Goal: Book appointment/travel/reservation

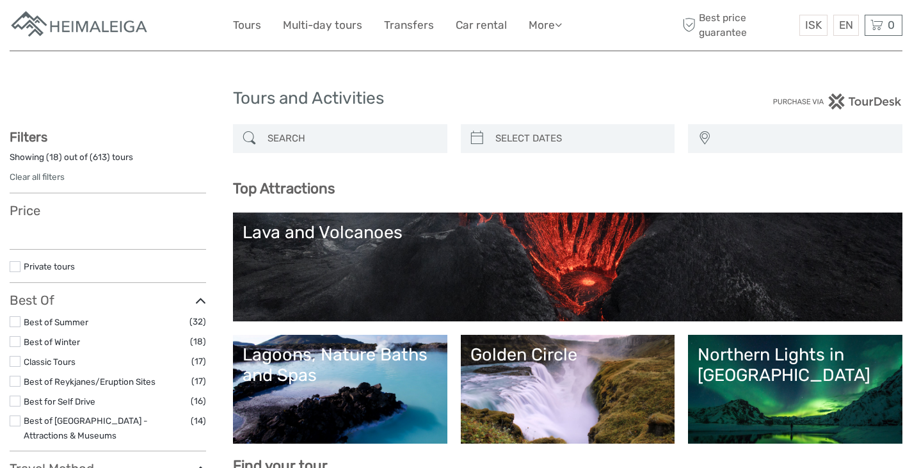
select select
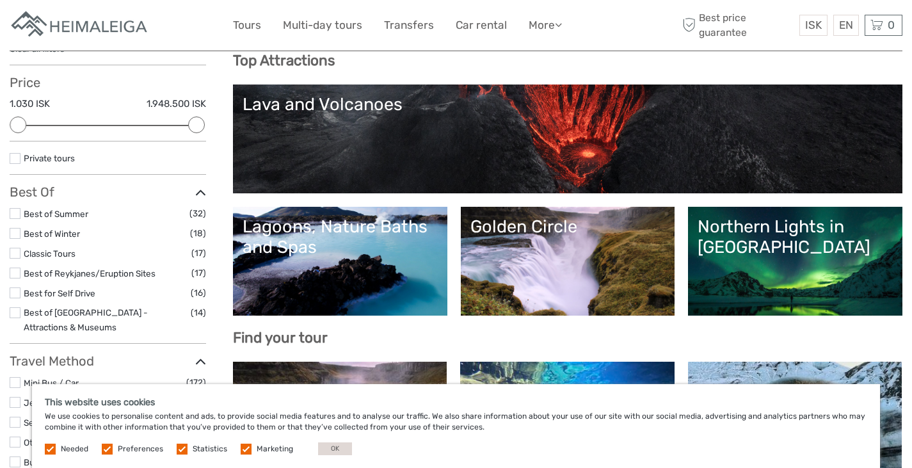
click at [105, 446] on label at bounding box center [107, 448] width 11 height 11
click at [0, 0] on input "checkbox" at bounding box center [0, 0] width 0 height 0
click at [180, 449] on label at bounding box center [182, 448] width 11 height 11
click at [0, 0] on input "checkbox" at bounding box center [0, 0] width 0 height 0
click at [248, 449] on span "Marketing" at bounding box center [268, 447] width 54 height 9
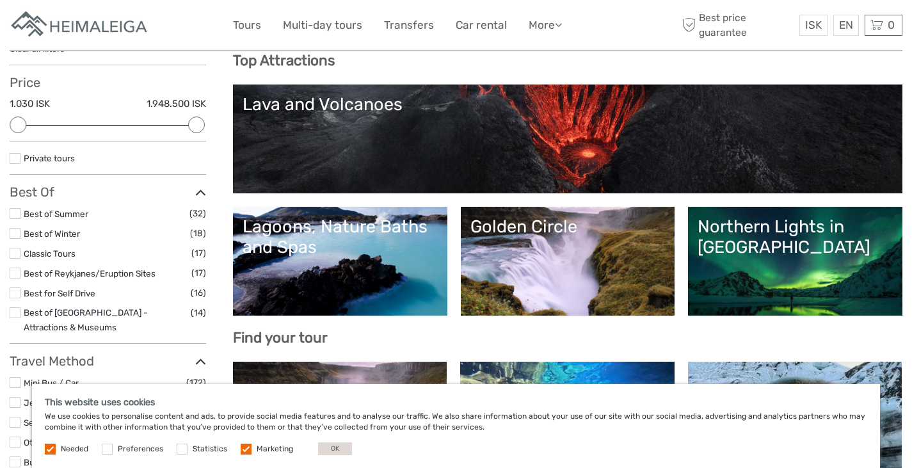
click at [244, 448] on label at bounding box center [246, 448] width 11 height 11
click at [0, 0] on input "checkbox" at bounding box center [0, 0] width 0 height 0
click at [326, 446] on button "OK" at bounding box center [335, 448] width 34 height 13
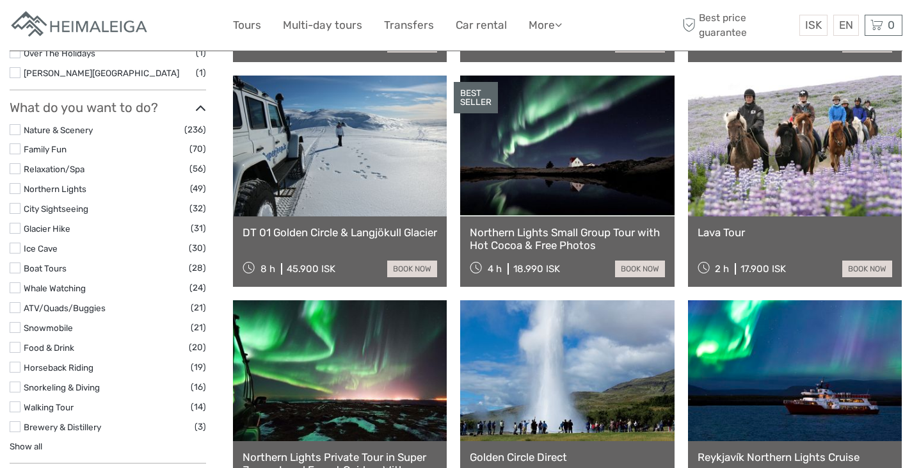
scroll to position [512, 0]
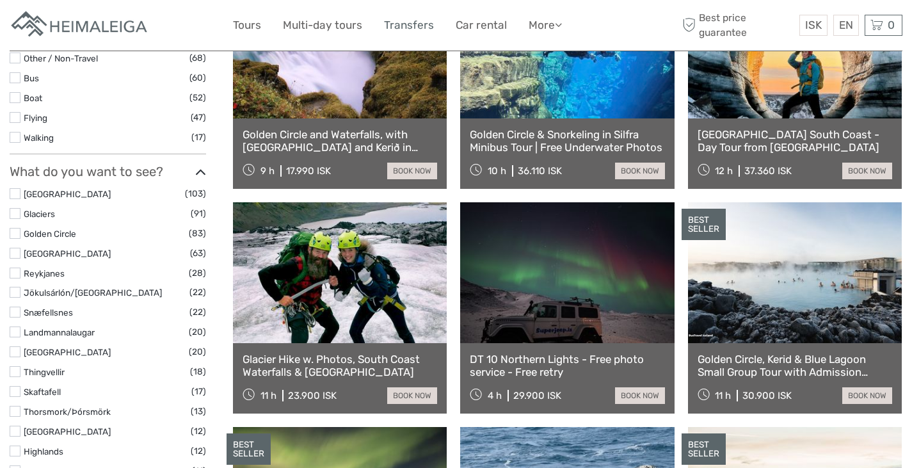
click at [406, 20] on link "Transfers" at bounding box center [409, 25] width 50 height 19
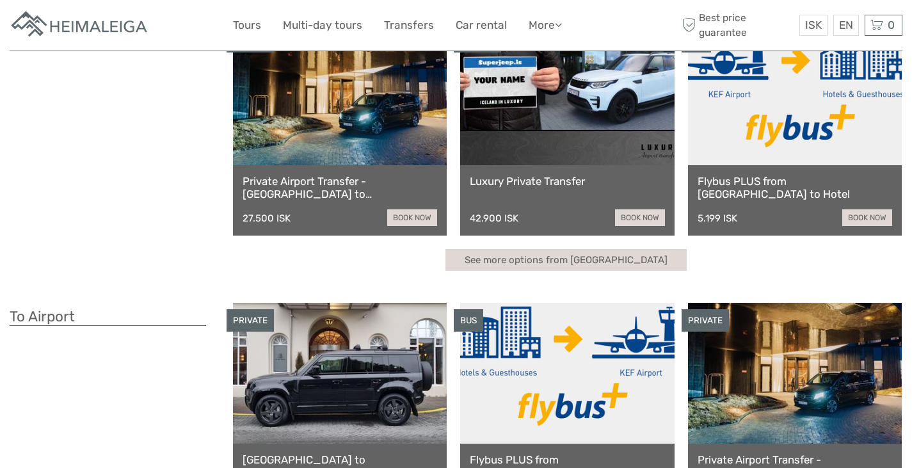
scroll to position [64, 0]
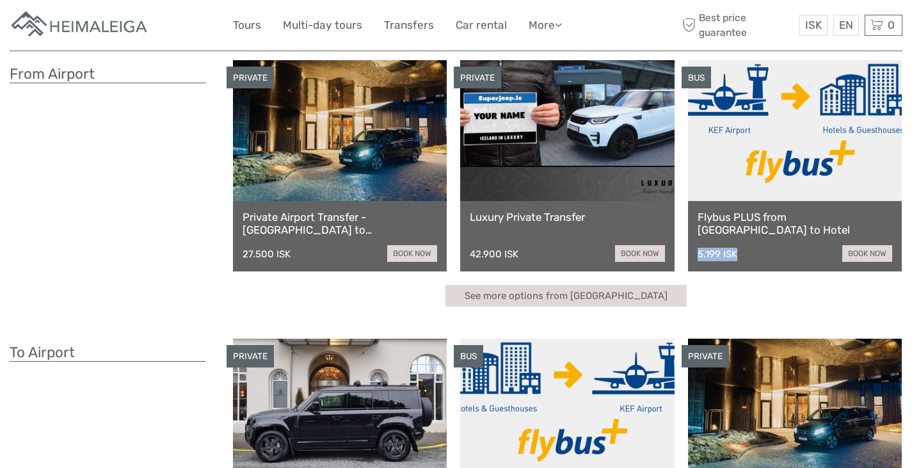
drag, startPoint x: 740, startPoint y: 254, endPoint x: 695, endPoint y: 251, distance: 44.9
click at [695, 251] on div "Flybus PLUS from Keflavik Airport to Hotel 5.199 ISK book now" at bounding box center [795, 236] width 214 height 70
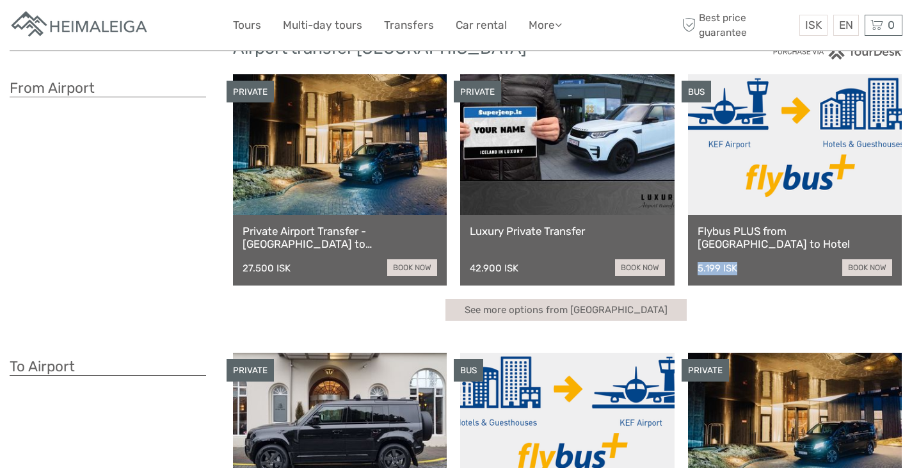
scroll to position [306, 0]
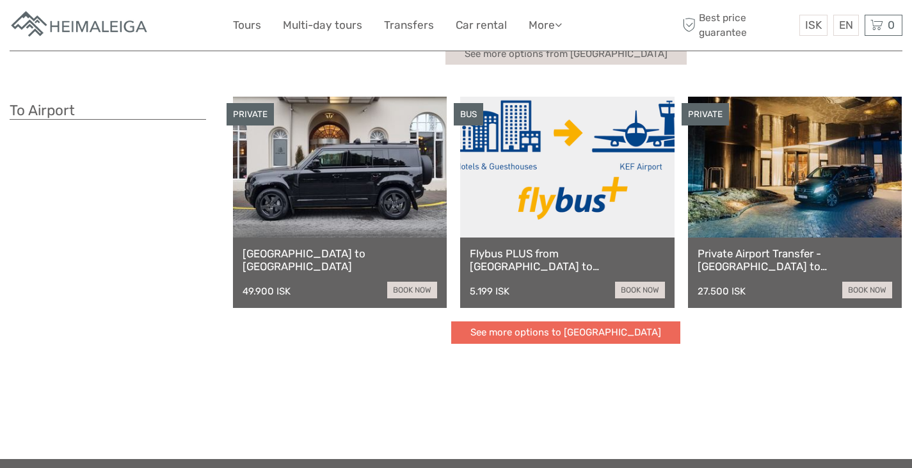
click at [614, 332] on link "See more options to Keflavík airport" at bounding box center [565, 332] width 229 height 22
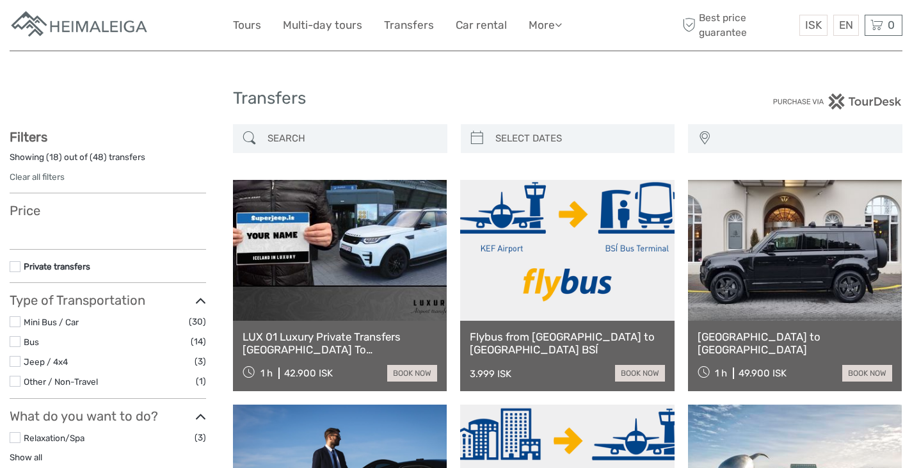
select select
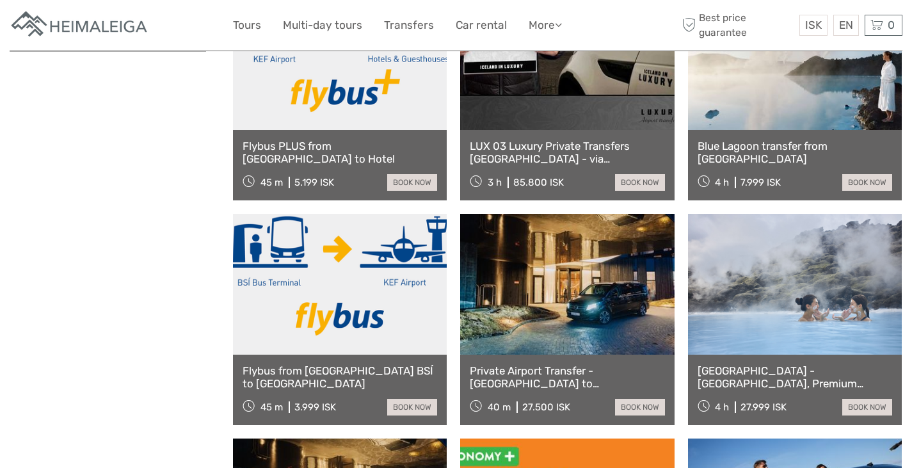
scroll to position [660, 0]
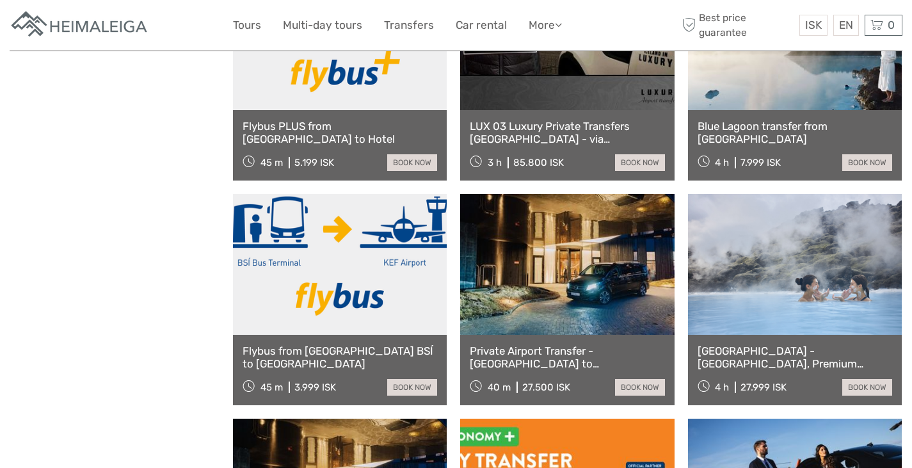
select select
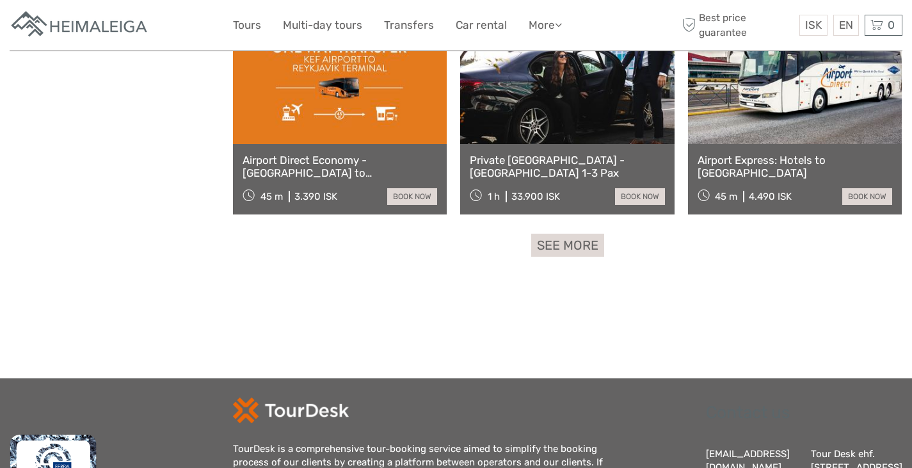
scroll to position [1236, 0]
